Goal: Task Accomplishment & Management: Complete application form

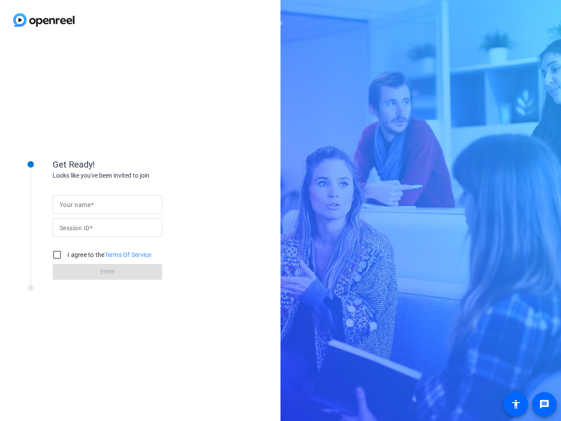
click at [107, 204] on input "Your name" at bounding box center [108, 204] width 96 height 11
click at [107, 228] on input "Session ID" at bounding box center [108, 227] width 96 height 11
click at [100, 255] on label "I agree to the Terms Of Service" at bounding box center [109, 254] width 86 height 9
click at [66, 255] on input "I agree to the Terms Of Service" at bounding box center [57, 255] width 18 height 18
click at [57, 255] on input "I agree to the Terms Of Service" at bounding box center [57, 255] width 18 height 18
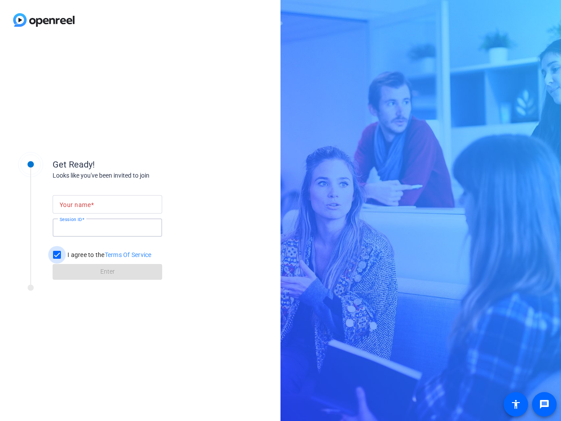
checkbox input "false"
click at [545, 404] on mat-icon "message" at bounding box center [544, 404] width 11 height 11
click at [516, 404] on mat-icon "accessibility" at bounding box center [516, 404] width 11 height 11
